Goal: Task Accomplishment & Management: Use online tool/utility

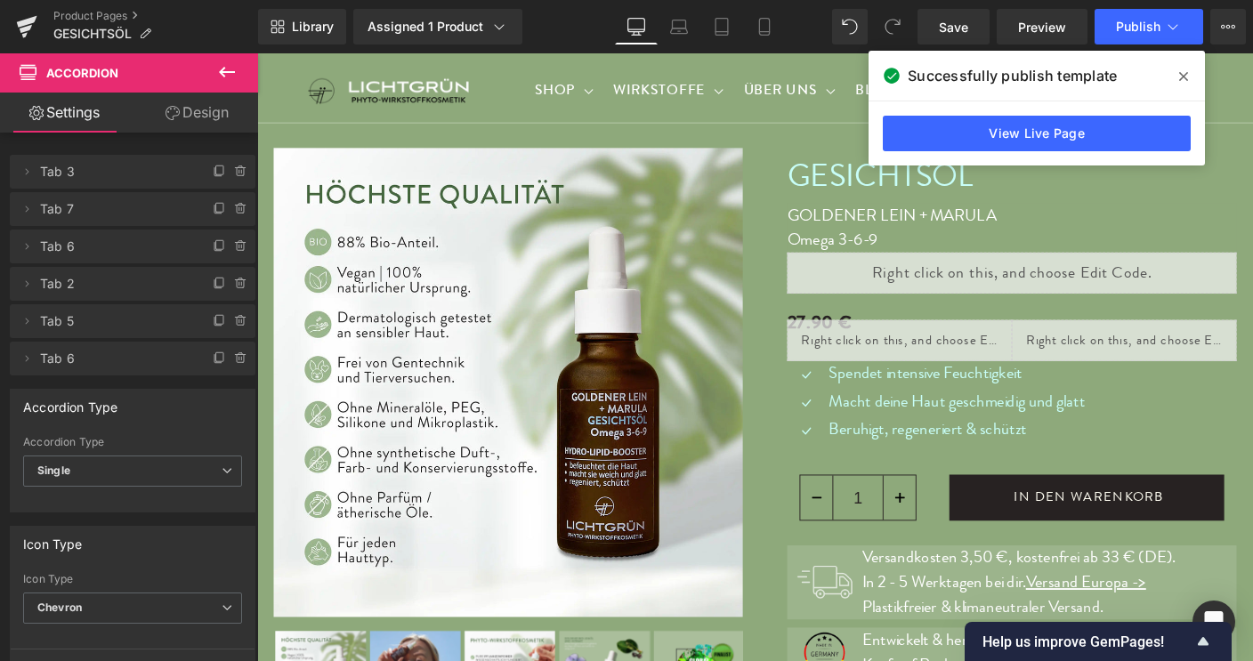
scroll to position [814, 0]
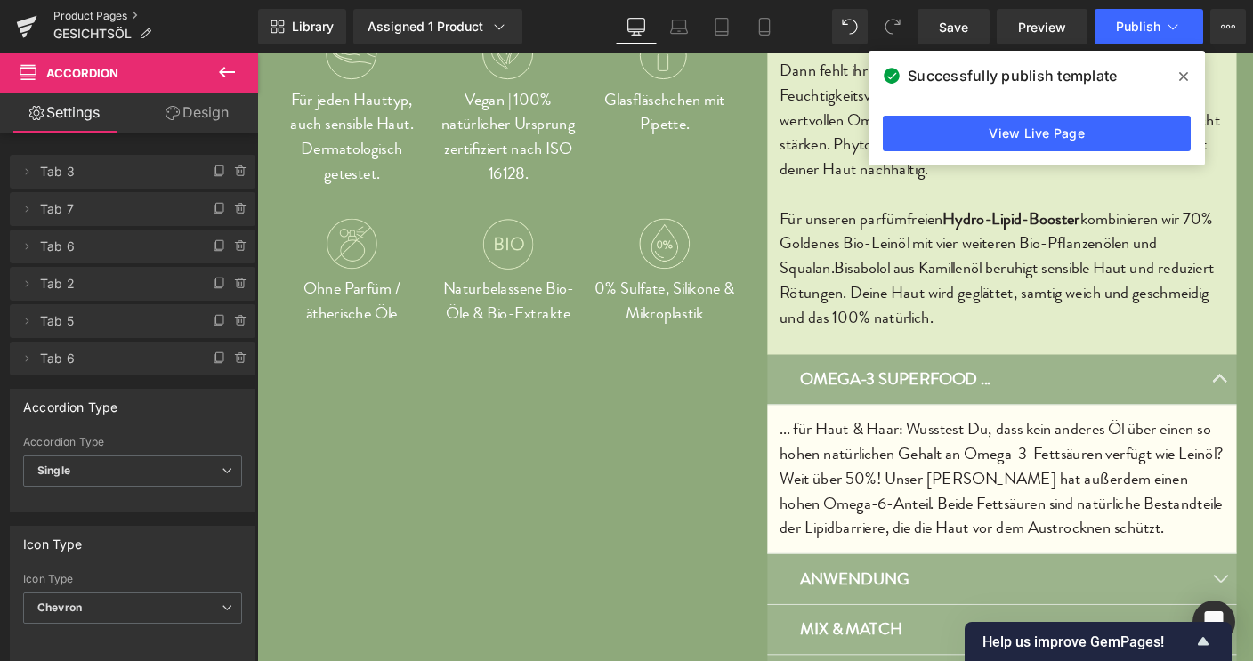
click at [113, 18] on link "Product Pages" at bounding box center [155, 16] width 205 height 14
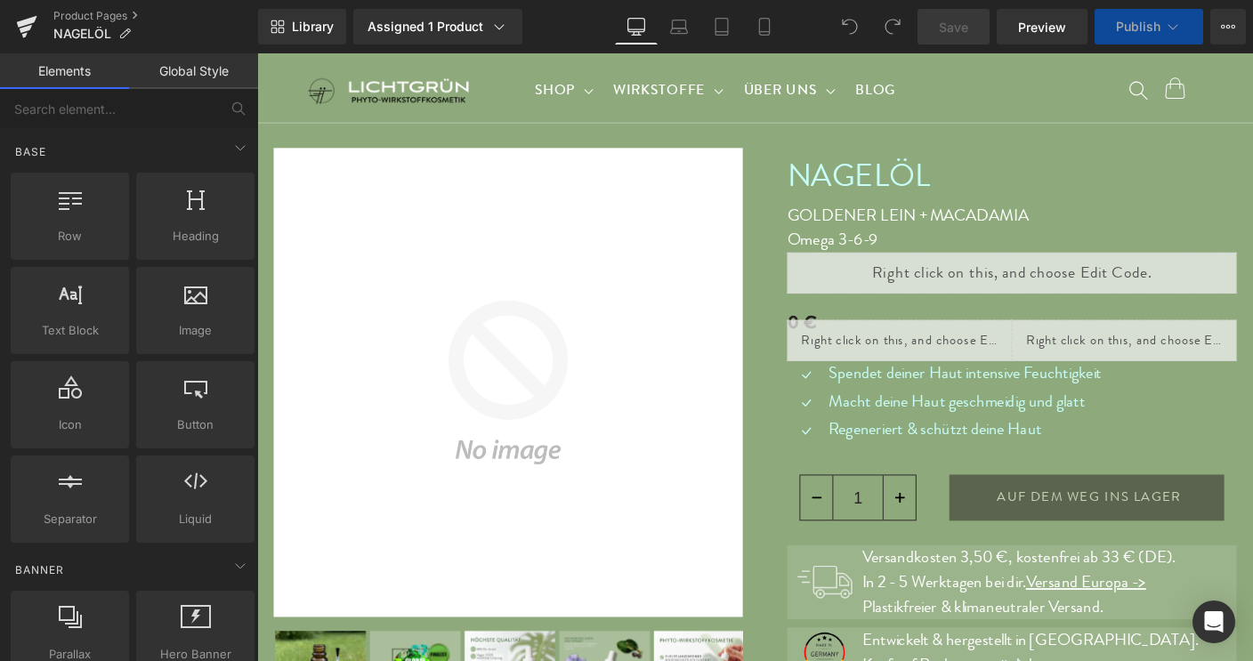
scroll to position [312, 0]
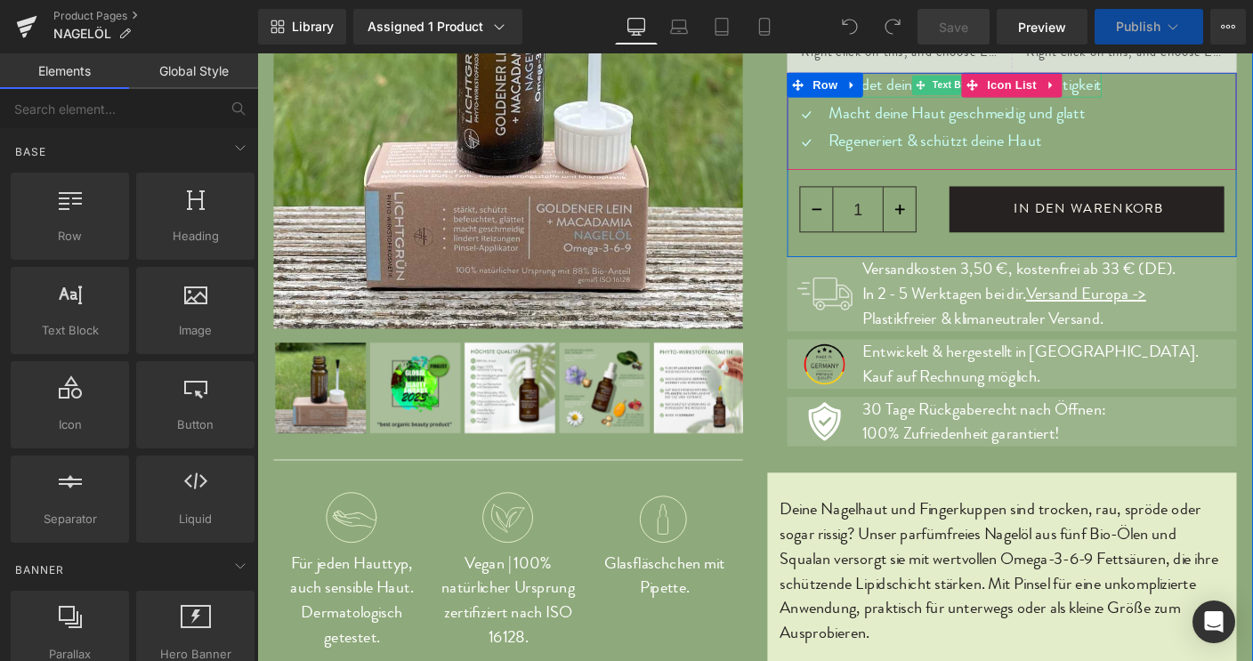
click at [1025, 90] on icon at bounding box center [1031, 87] width 12 height 13
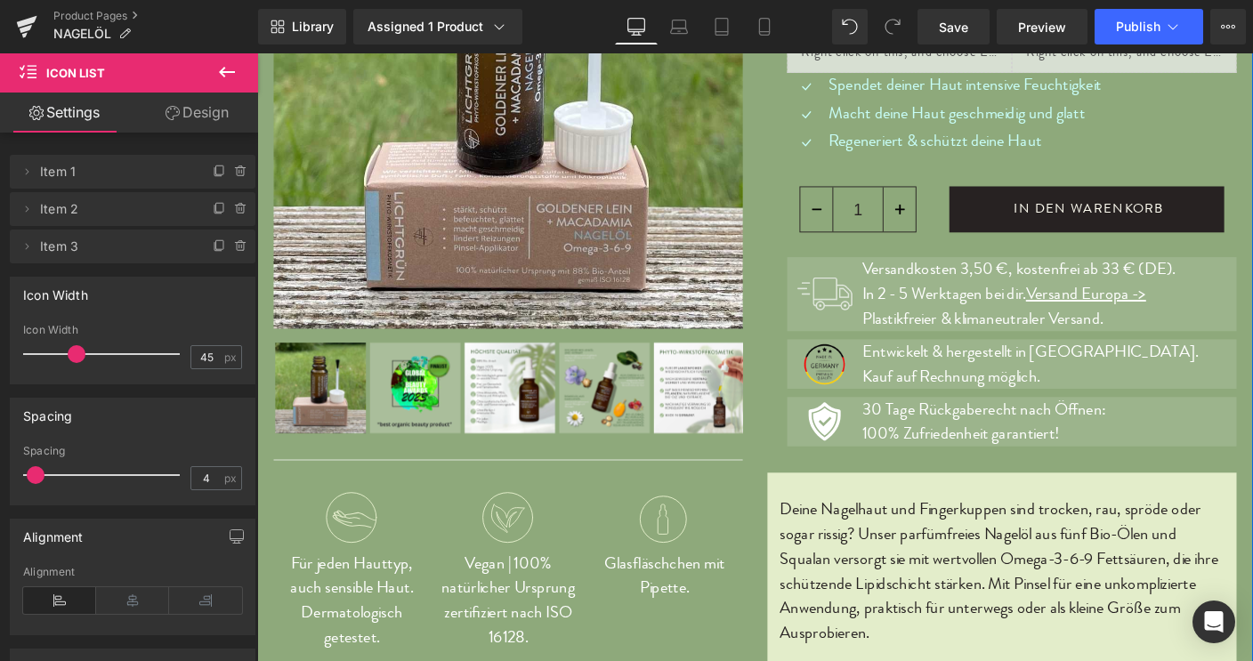
scroll to position [169, 0]
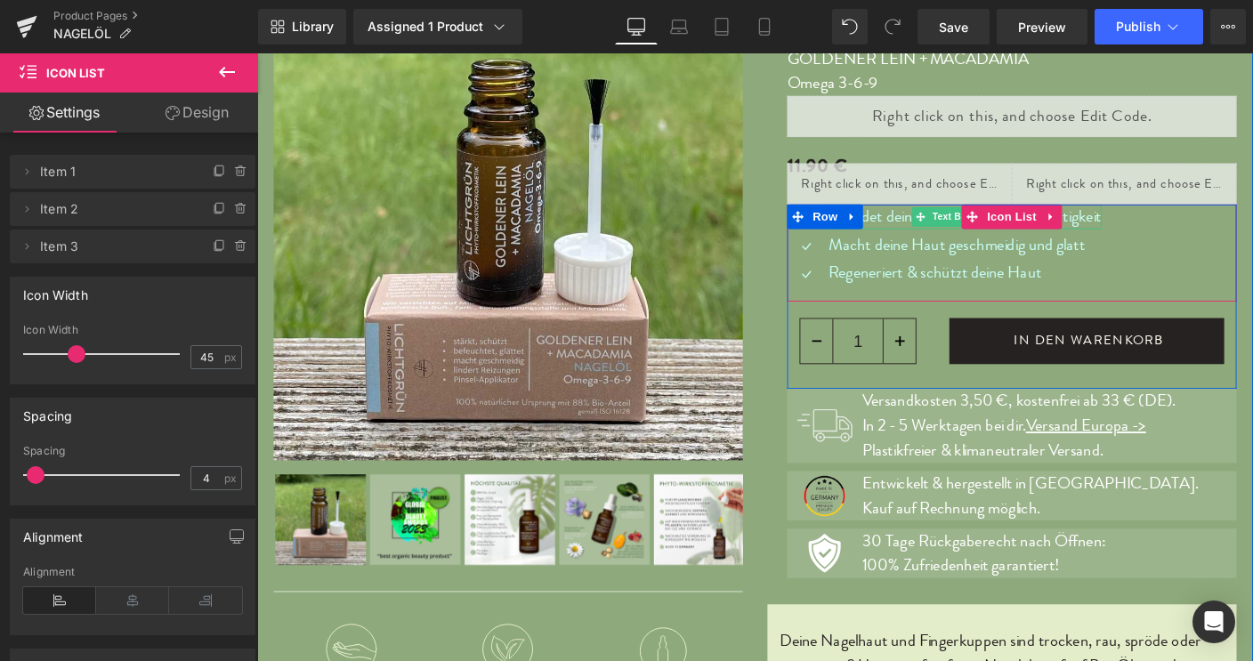
click at [947, 233] on p "Spendet deiner Haut intensive Feuchtigkeit" at bounding box center [1023, 230] width 296 height 27
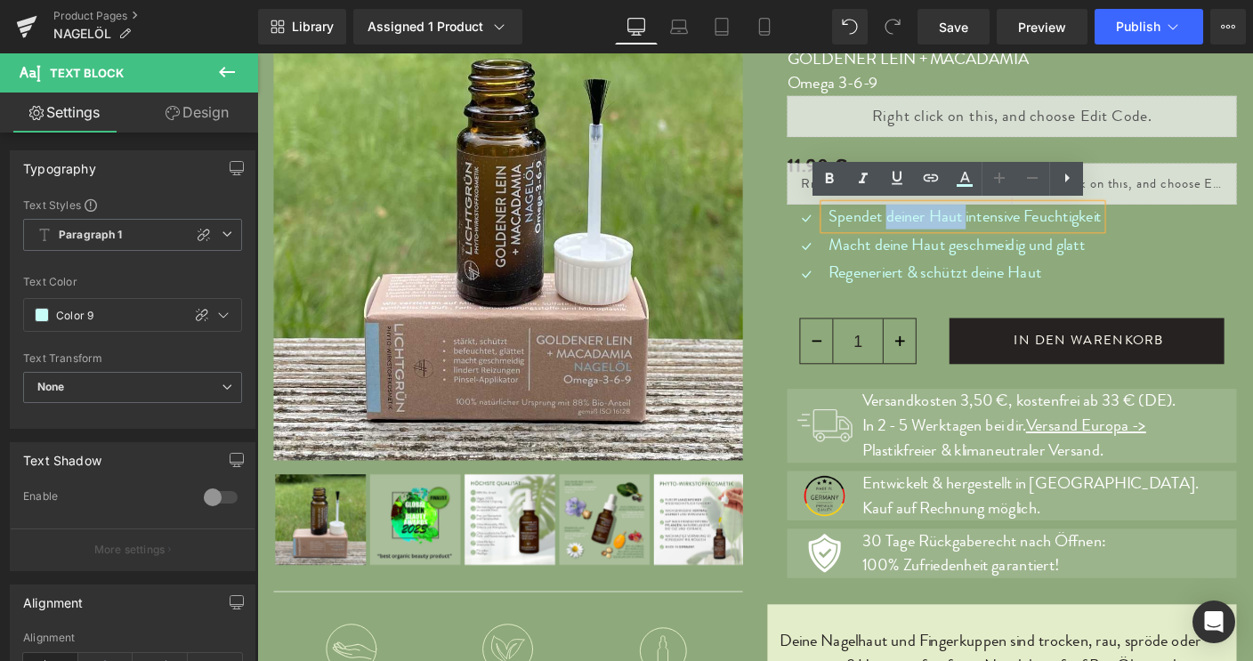
drag, startPoint x: 931, startPoint y: 233, endPoint x: 1014, endPoint y: 231, distance: 82.8
click at [1014, 231] on p "Spendet deiner Haut intensive Feuchtigkeit" at bounding box center [1023, 230] width 296 height 27
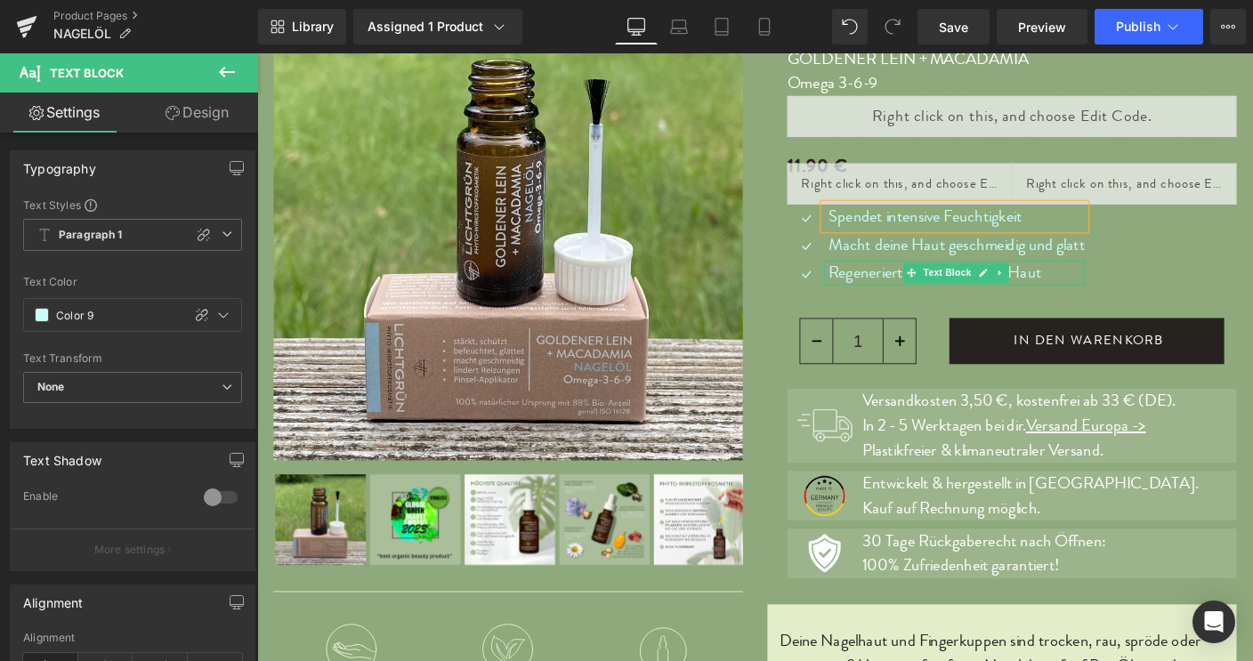
click at [875, 292] on p "Regeneriert & schützt deine Haut" at bounding box center [1014, 291] width 278 height 27
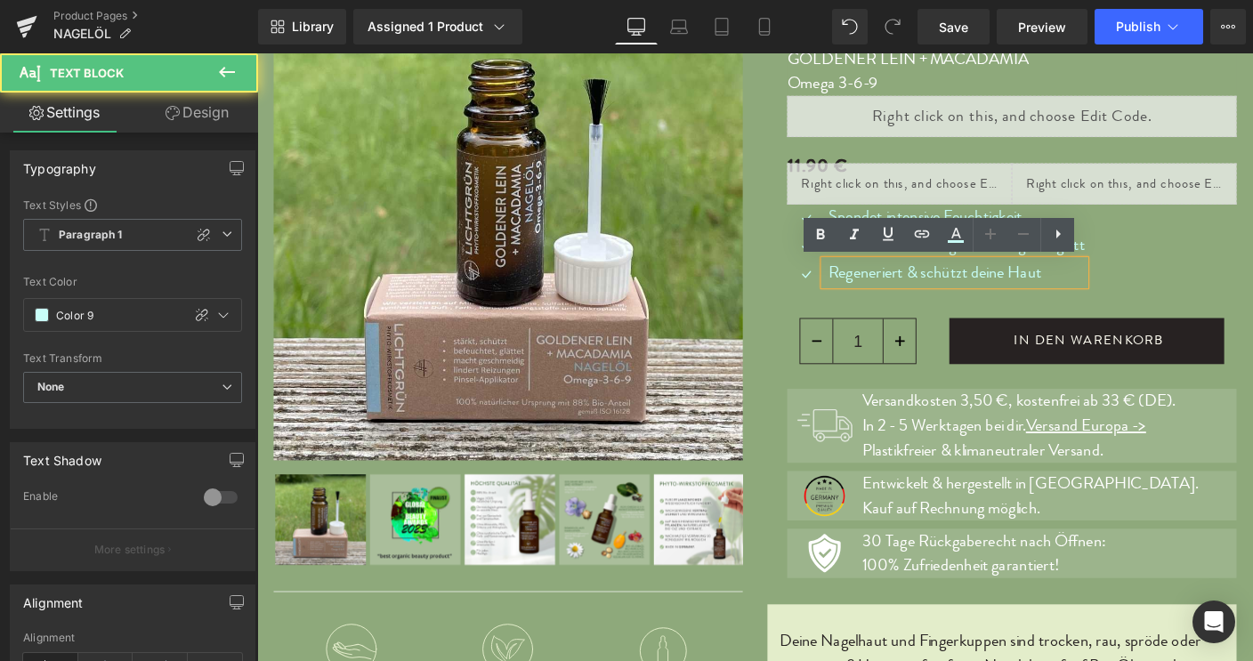
click at [875, 292] on p "Regeneriert & schützt deine Haut" at bounding box center [1014, 291] width 278 height 27
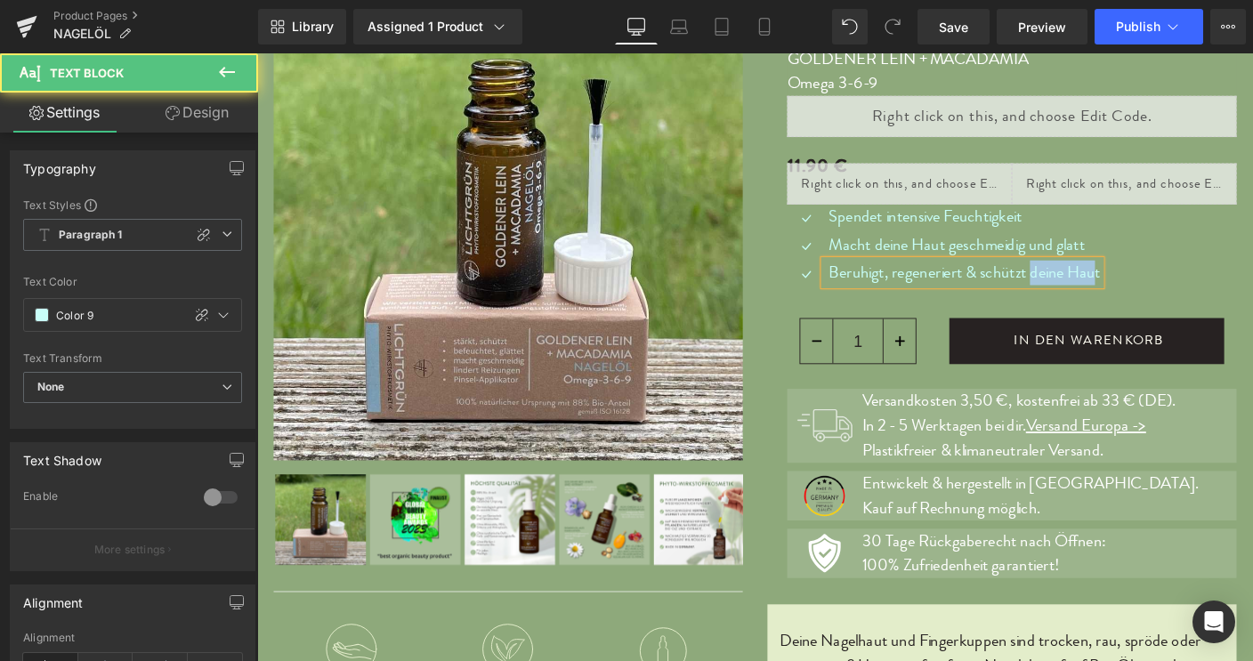
drag, startPoint x: 1084, startPoint y: 298, endPoint x: 1156, endPoint y: 304, distance: 71.4
click at [1156, 304] on p "Beruhigt, regeneriert & schützt deine Haut" at bounding box center [1022, 291] width 295 height 27
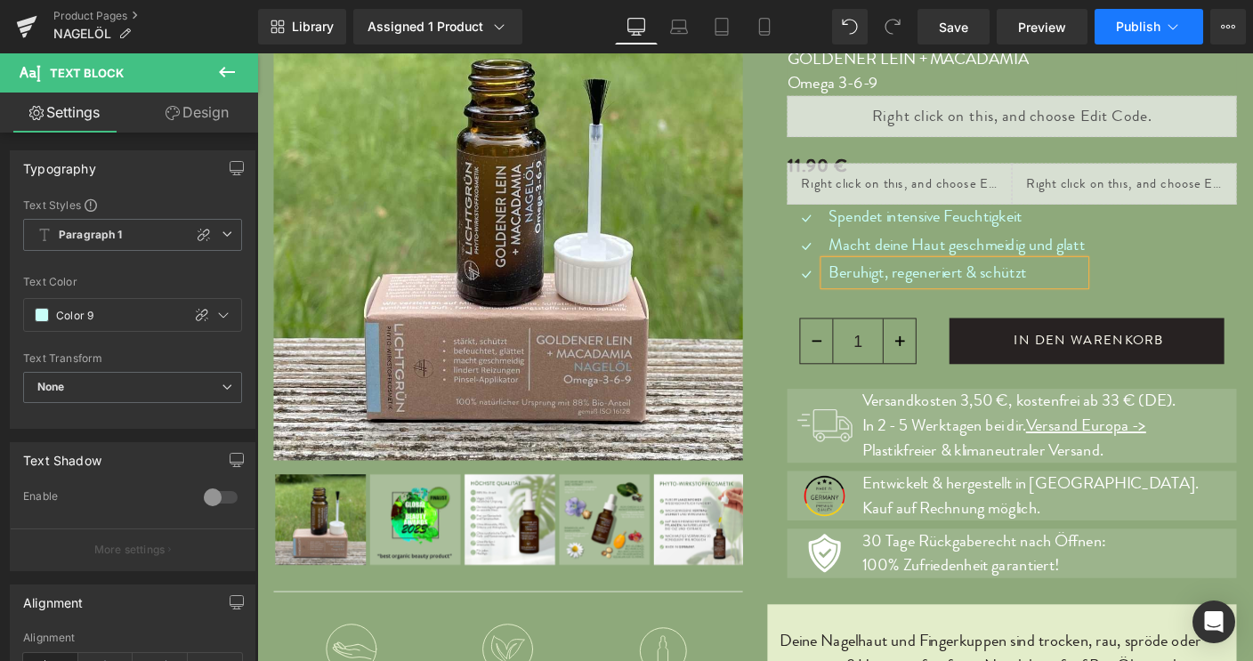
click at [1149, 25] on span "Publish" at bounding box center [1138, 27] width 45 height 14
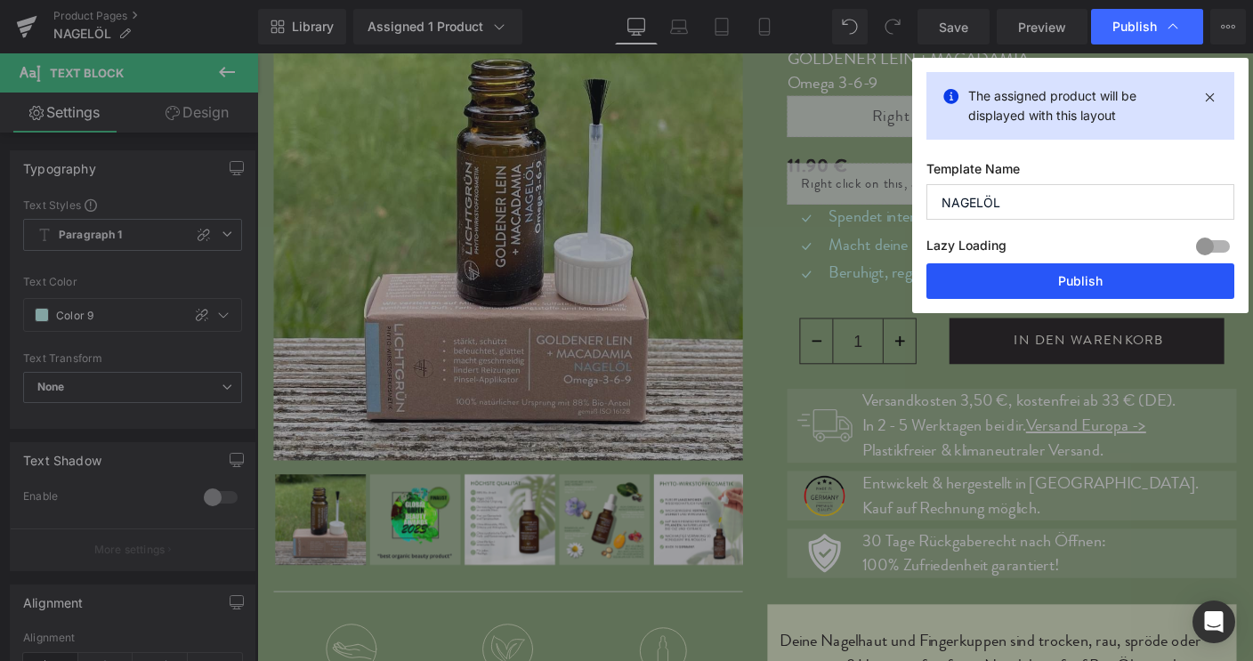
drag, startPoint x: 1091, startPoint y: 281, endPoint x: 638, endPoint y: 175, distance: 464.5
click at [1091, 281] on button "Publish" at bounding box center [1081, 282] width 308 height 36
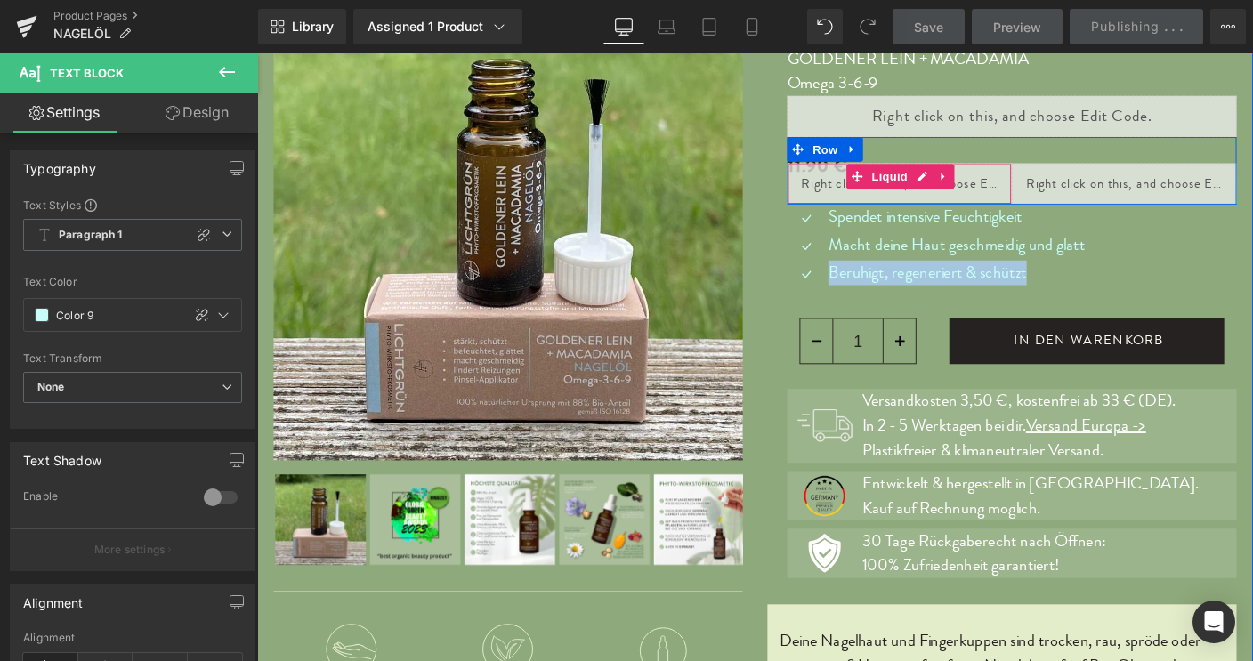
drag, startPoint x: 1091, startPoint y: 290, endPoint x: 865, endPoint y: 211, distance: 238.8
click at [865, 211] on div "NAGELÖL (P) Title GOLDENER LEIN + MACADAMIA Omega 3-6-9 Text Block Liquid 11.90…" at bounding box center [1074, 304] width 486 height 635
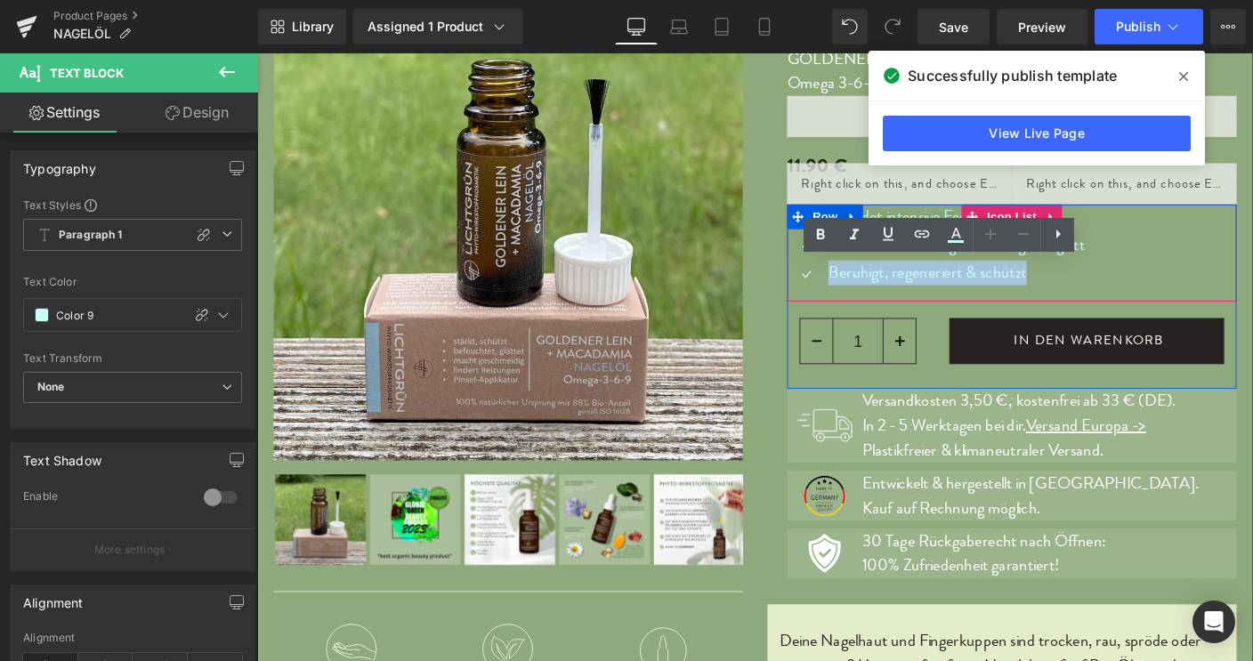
click at [1208, 261] on div "Icon Spendet intensive Feuchtigkeit Text Block Icon Macht deine Haut geschmeidi…" at bounding box center [1074, 265] width 486 height 96
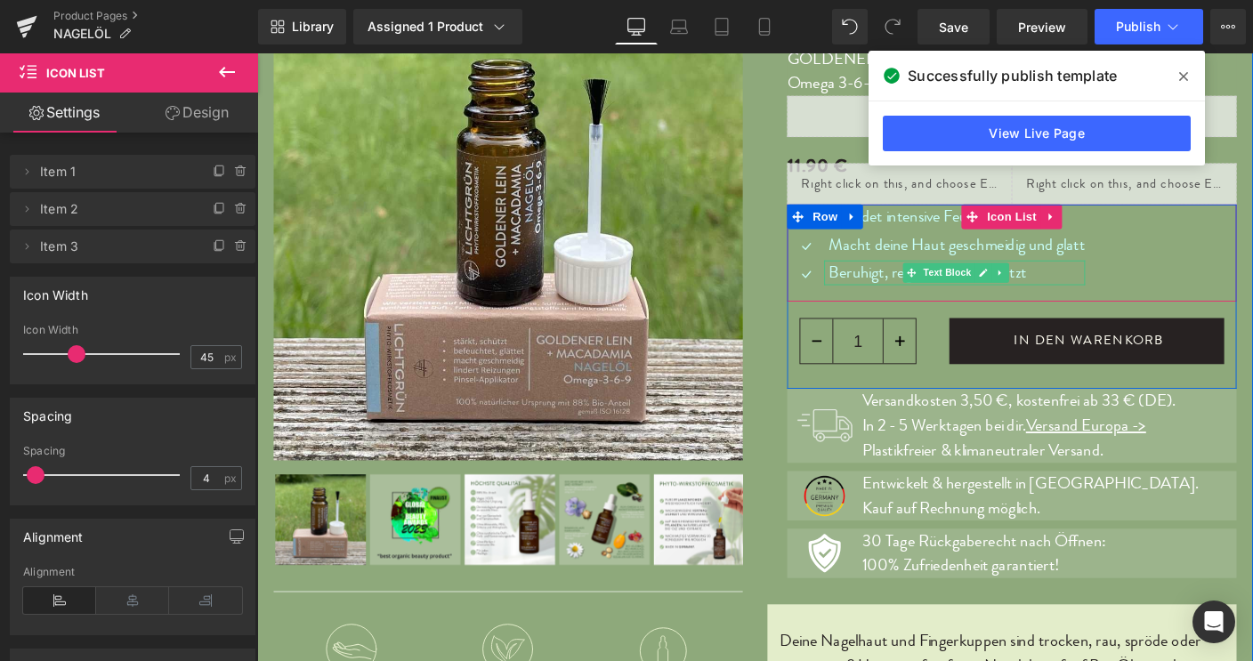
click at [1094, 291] on p "Beruhigt, regeneriert & schützt" at bounding box center [1014, 291] width 278 height 27
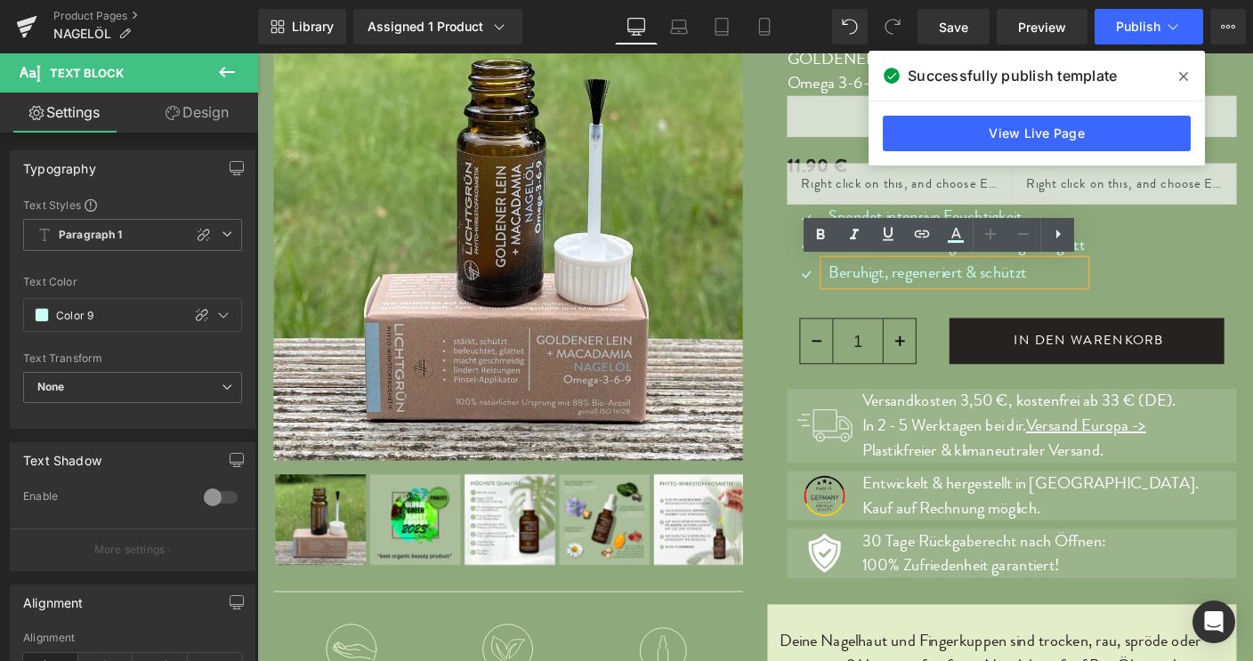
click at [1025, 293] on p "Beruhigt, regeneriert & schützt" at bounding box center [1014, 291] width 278 height 27
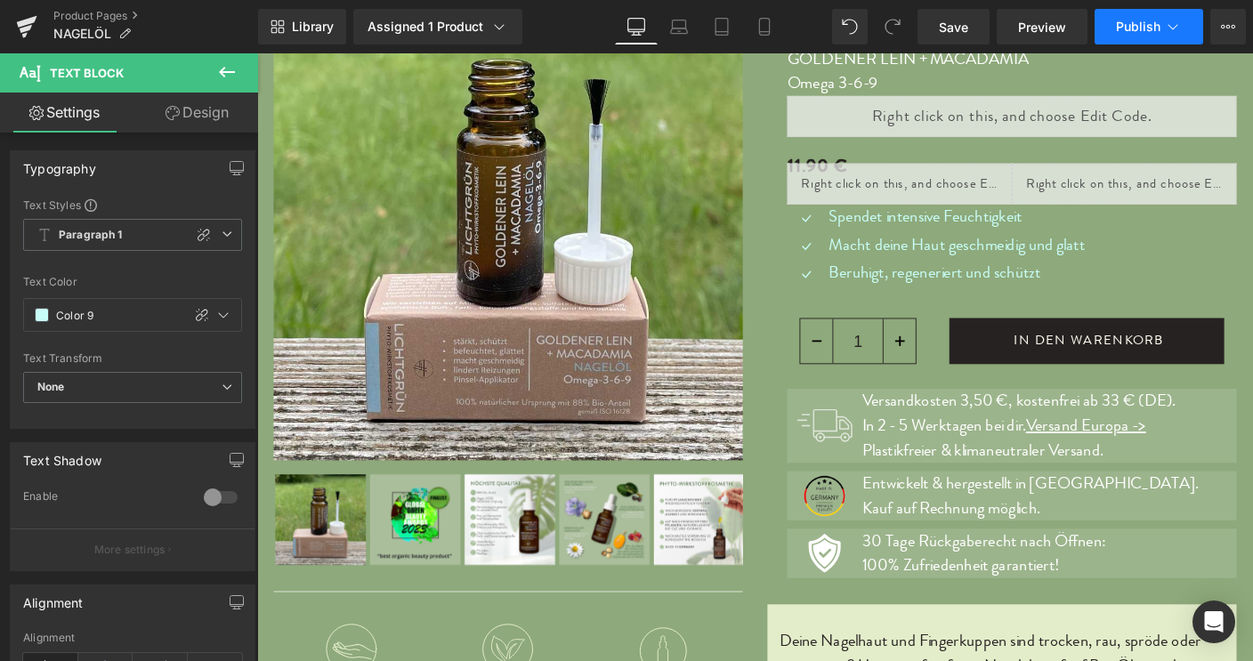
click at [1126, 20] on span "Publish" at bounding box center [1138, 27] width 45 height 14
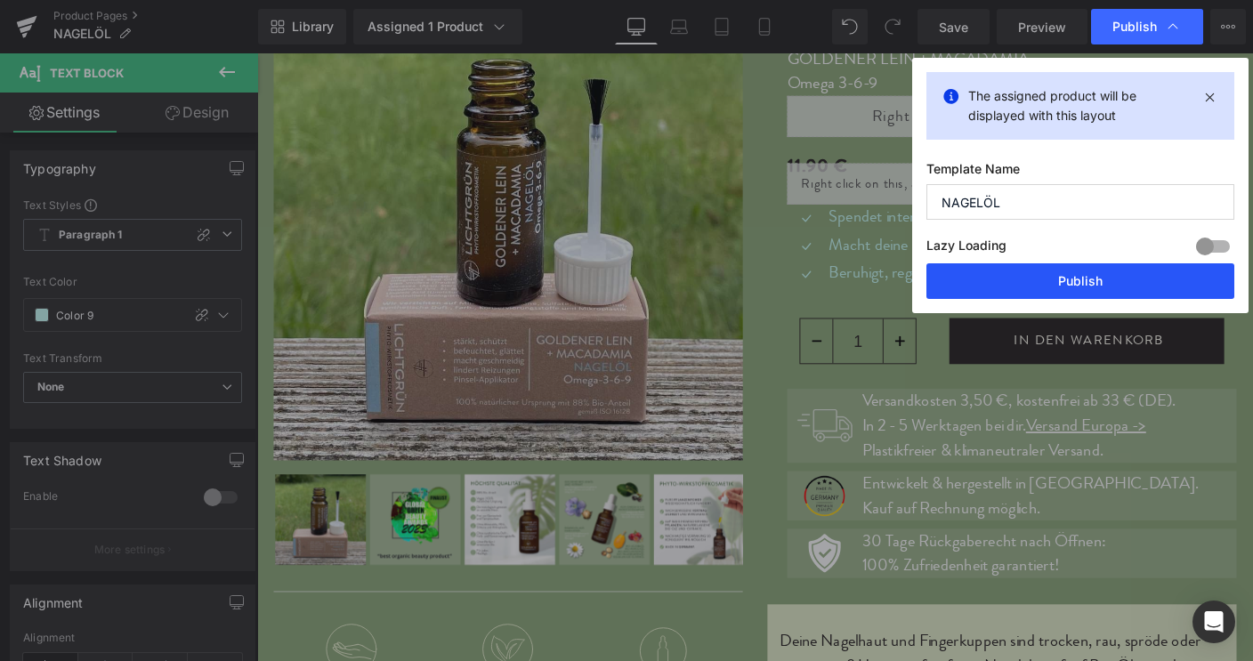
click at [1088, 275] on button "Publish" at bounding box center [1081, 282] width 308 height 36
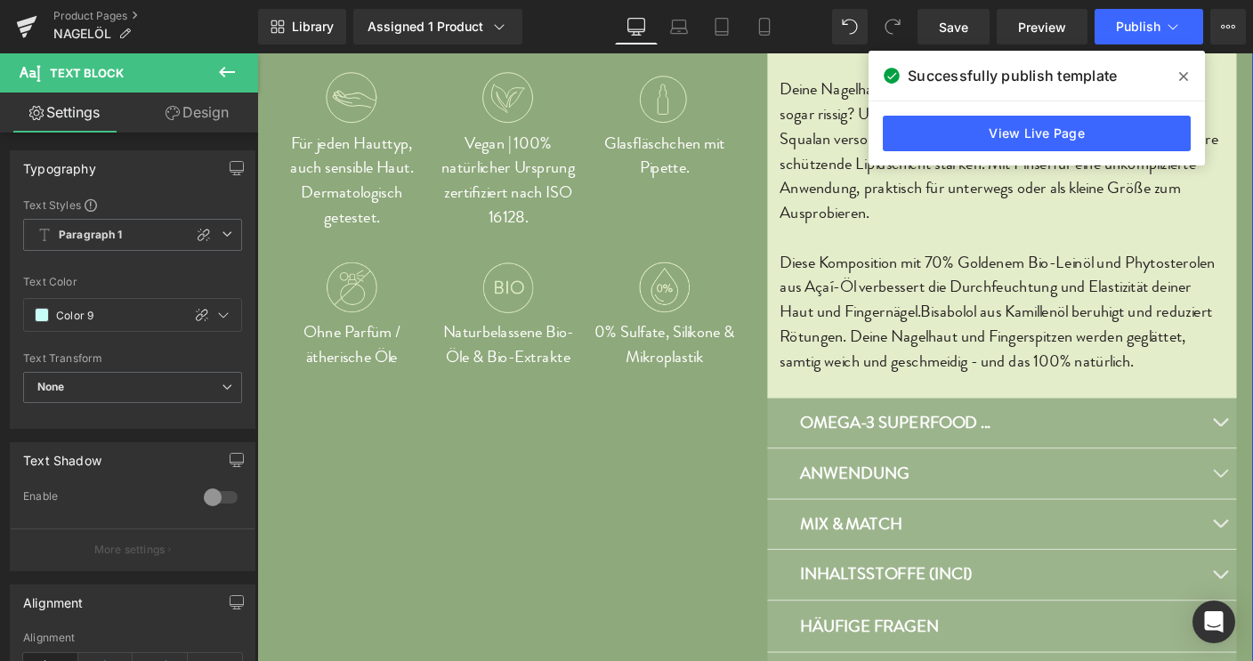
scroll to position [767, 0]
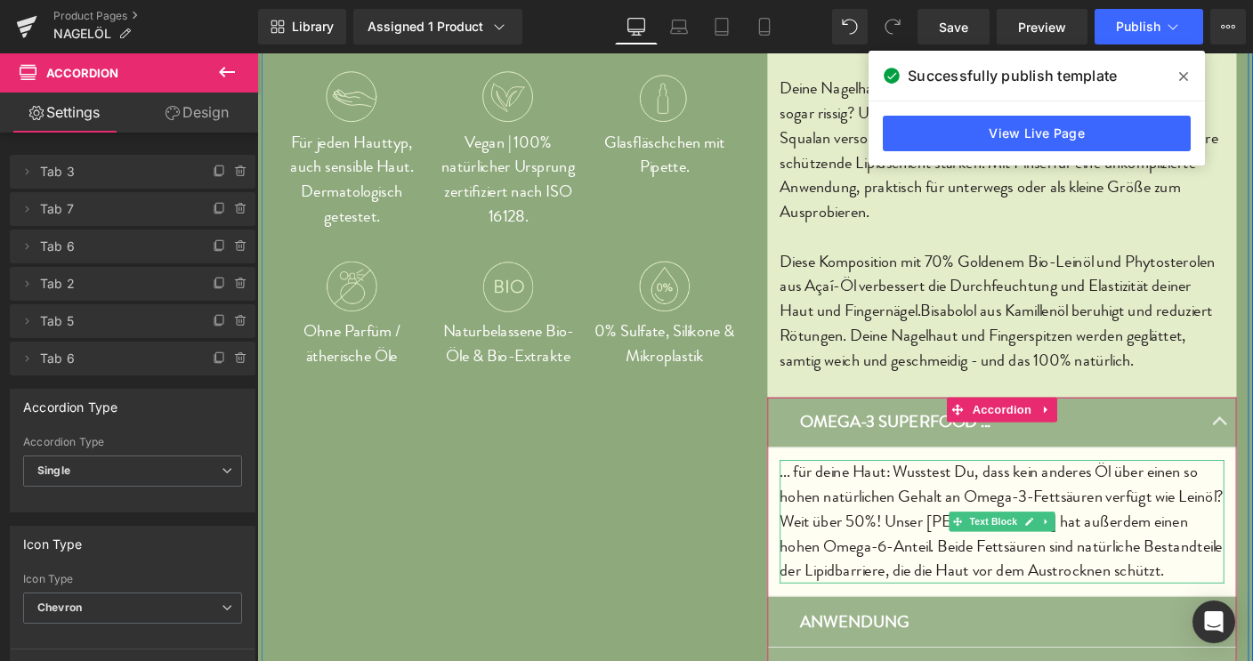
click at [1222, 607] on p "... für deine Haut: Wusstest Du, dass kein anderes Öl über einen so hohen natür…" at bounding box center [1063, 560] width 481 height 134
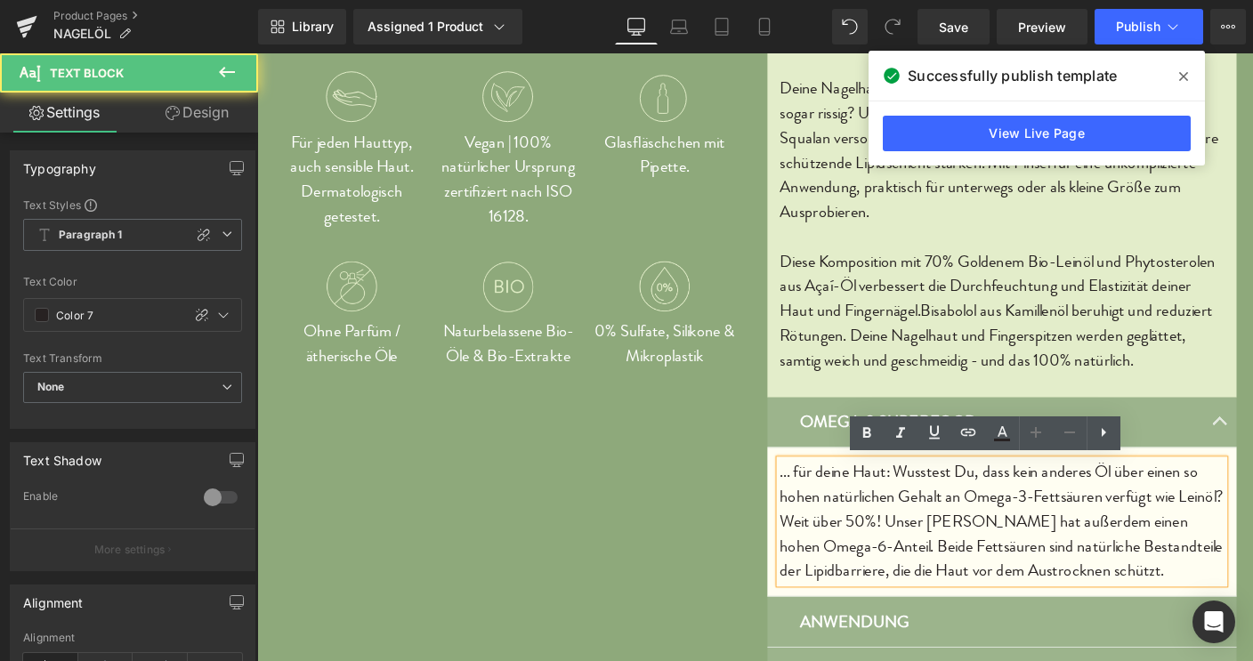
click at [1213, 613] on p "... für deine Haut: Wusstest Du, dass kein anderes Öl über einen so hohen natür…" at bounding box center [1063, 560] width 481 height 134
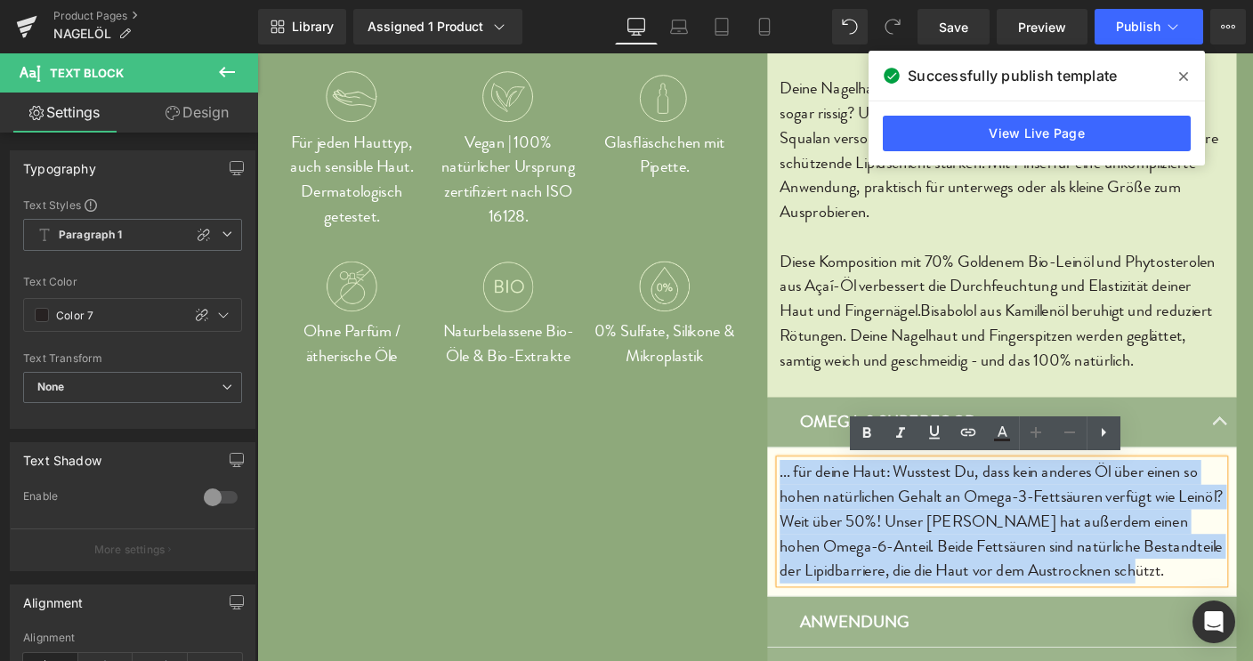
drag, startPoint x: 1213, startPoint y: 613, endPoint x: 815, endPoint y: 501, distance: 413.5
click at [823, 501] on p "... für deine Haut: Wusstest Du, dass kein anderes Öl über einen so hohen natür…" at bounding box center [1063, 560] width 481 height 134
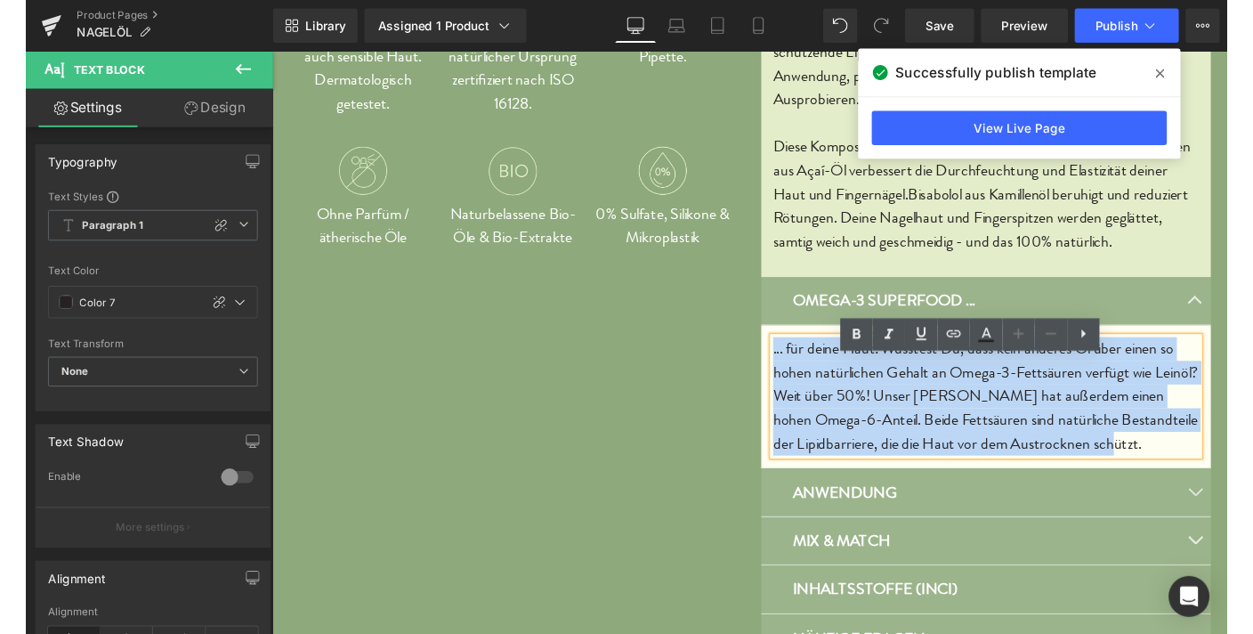
scroll to position [950, 0]
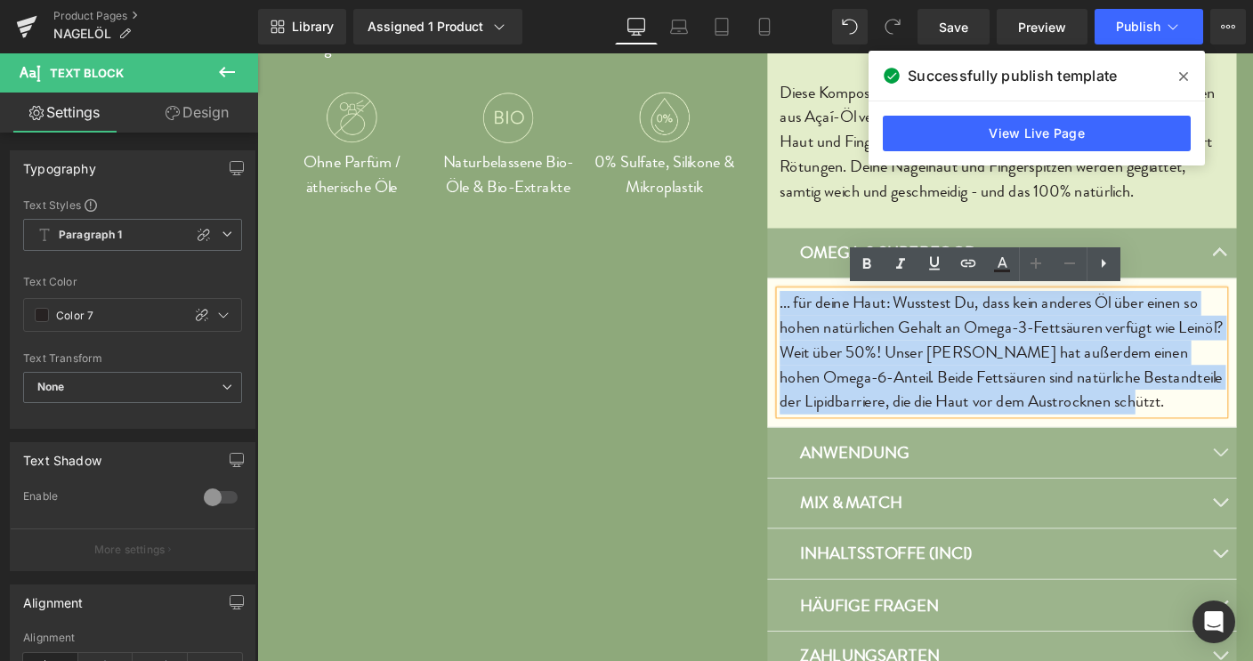
click at [1107, 556] on div "MIX & MATCH Text Block" at bounding box center [1062, 541] width 507 height 54
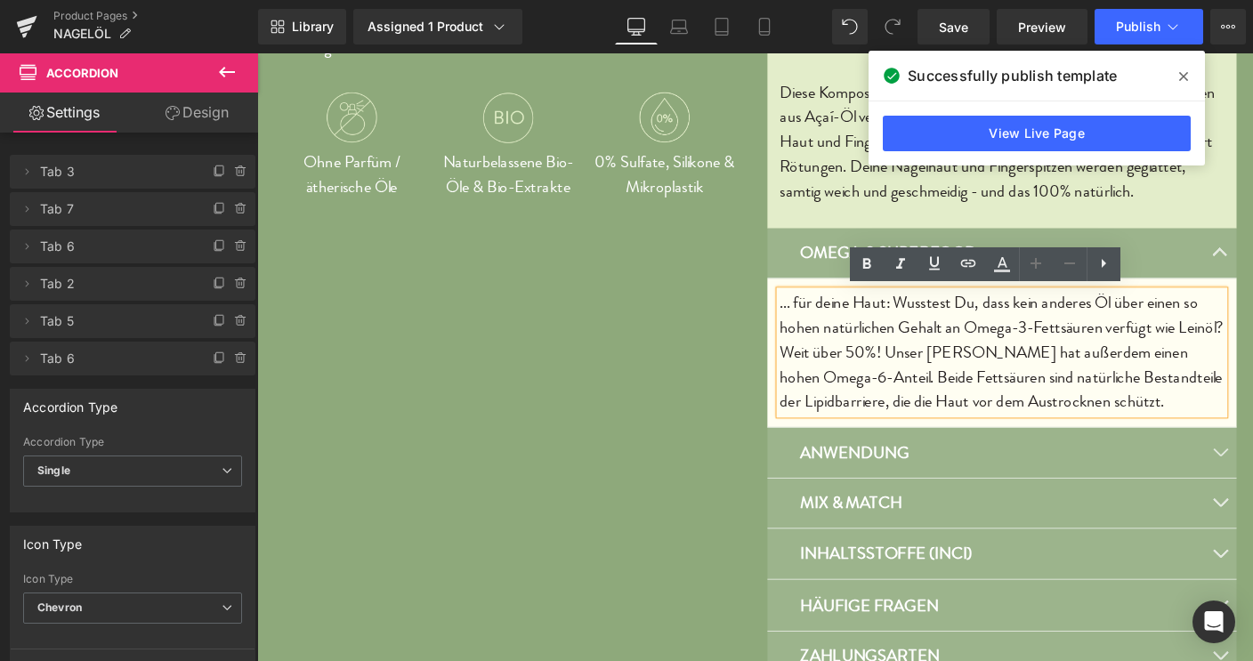
click at [1107, 556] on div "MIX & MATCH Text Block" at bounding box center [1062, 541] width 507 height 54
